Goal: Communication & Community: Answer question/provide support

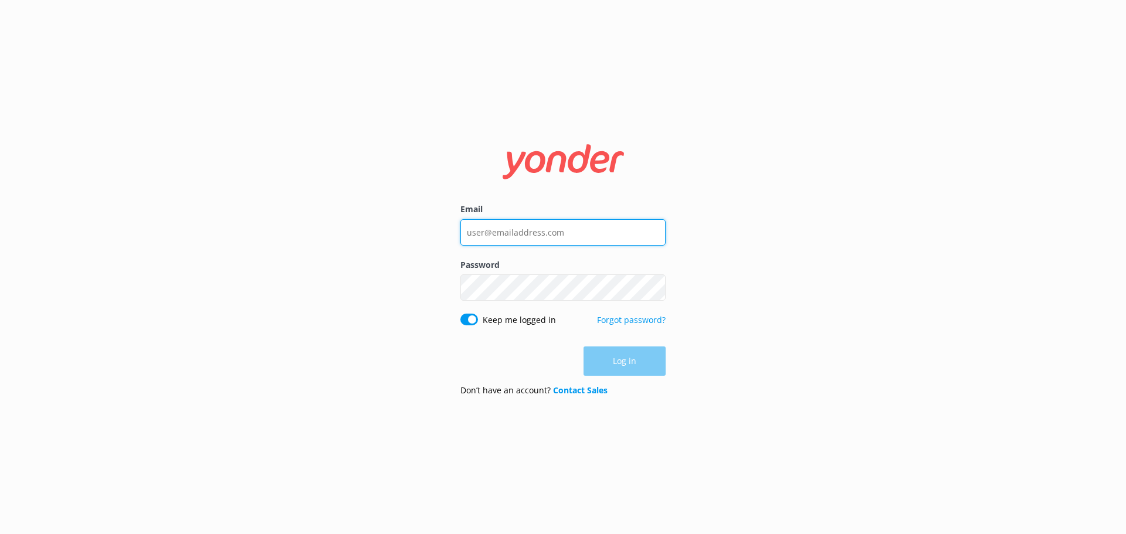
type input "info@glenorchyair.co.nz"
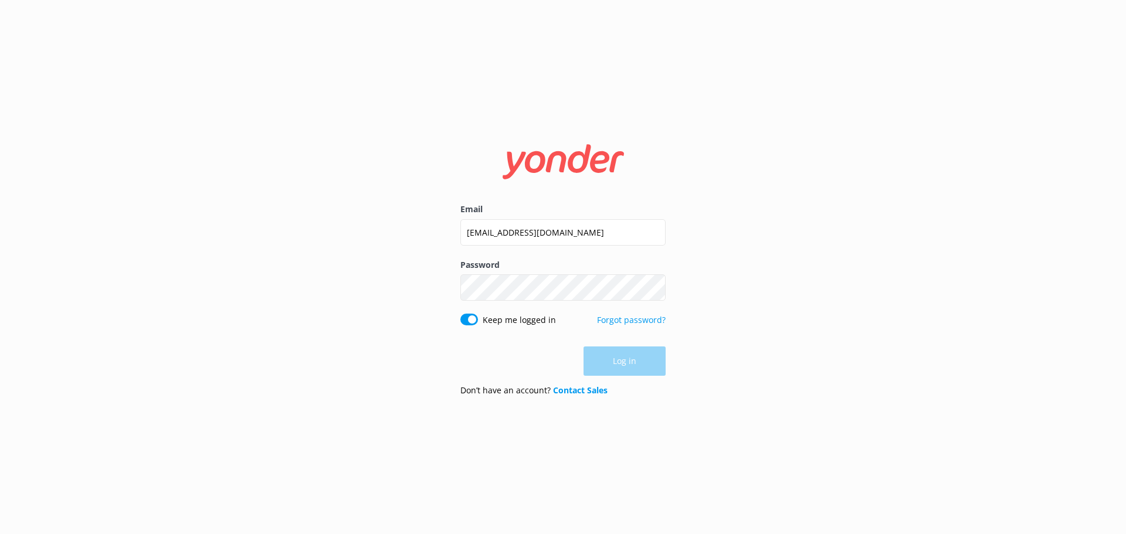
click at [645, 366] on div "Log in" at bounding box center [562, 361] width 205 height 29
click at [645, 366] on button "Log in" at bounding box center [624, 361] width 82 height 29
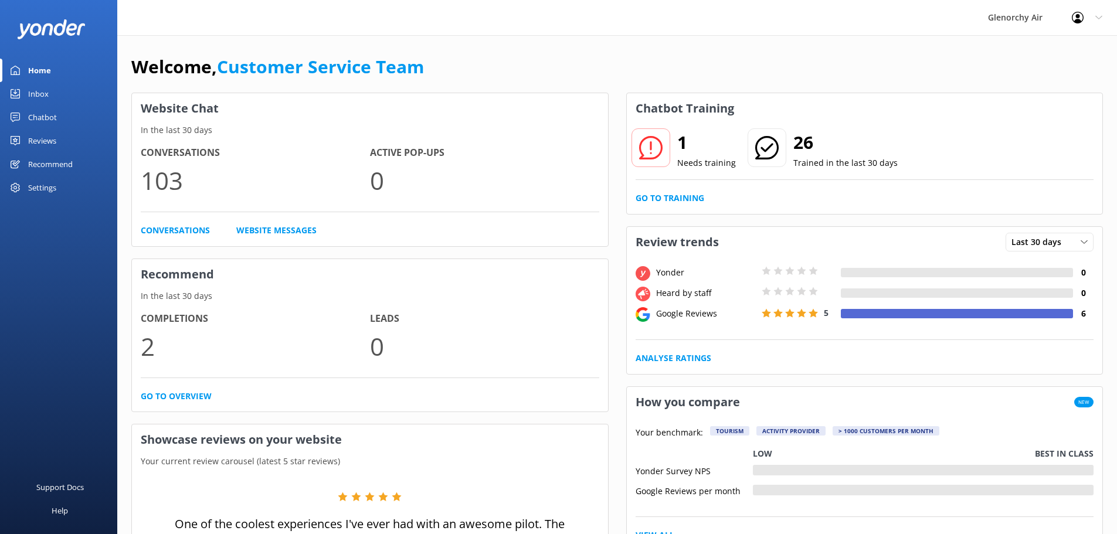
click at [42, 120] on div "Chatbot" at bounding box center [42, 117] width 29 height 23
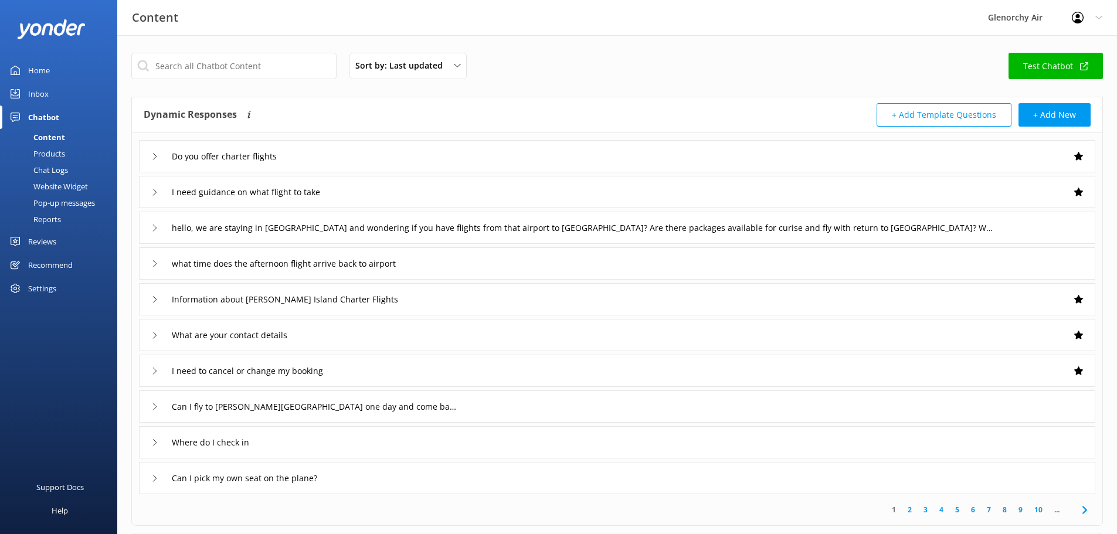
click at [32, 94] on div "Inbox" at bounding box center [38, 93] width 21 height 23
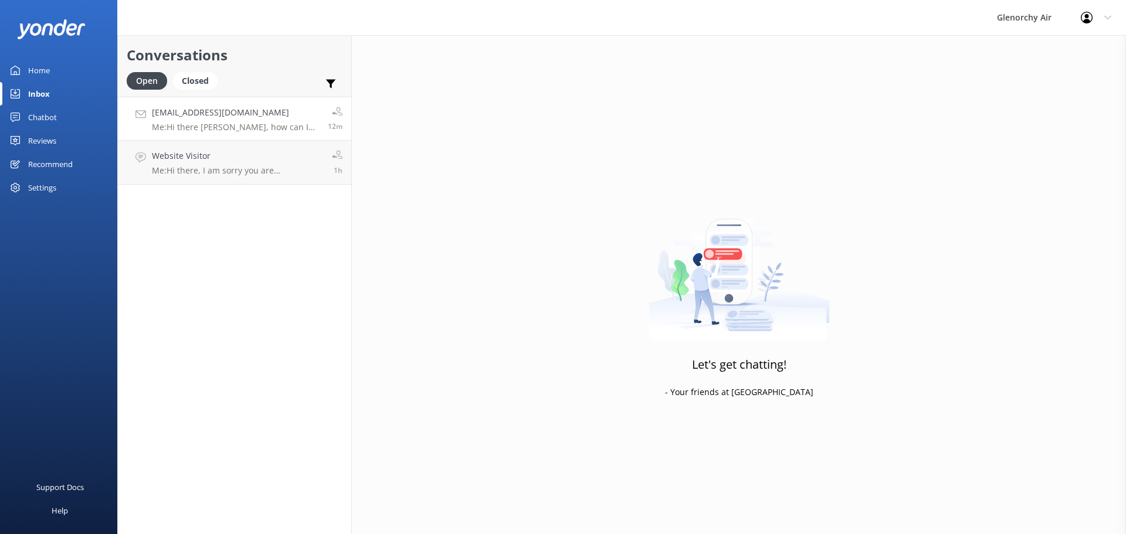
click at [264, 123] on p "Me: Hi there Patrick, how can I help?" at bounding box center [235, 127] width 167 height 11
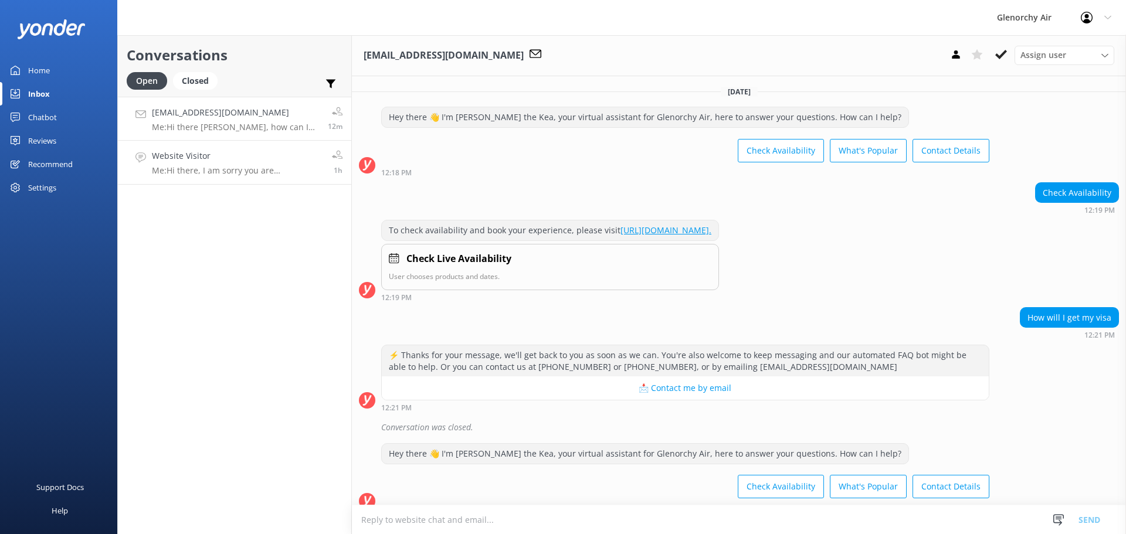
click at [156, 152] on h4 "Website Visitor" at bounding box center [237, 156] width 171 height 13
